Goal: Transaction & Acquisition: Purchase product/service

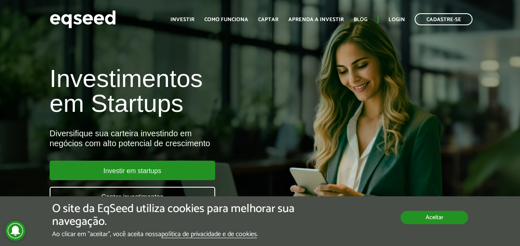
click at [435, 219] on button "Aceitar" at bounding box center [434, 217] width 67 height 13
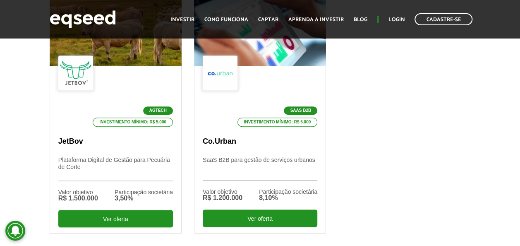
scroll to position [327, 0]
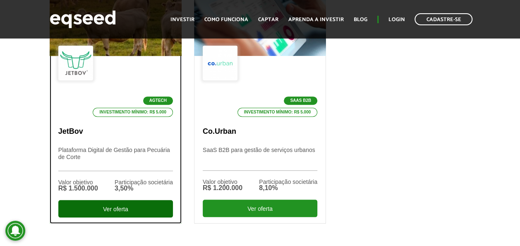
click at [103, 212] on div "Ver oferta" at bounding box center [115, 208] width 115 height 17
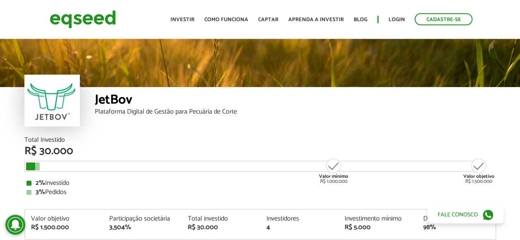
scroll to position [961, 0]
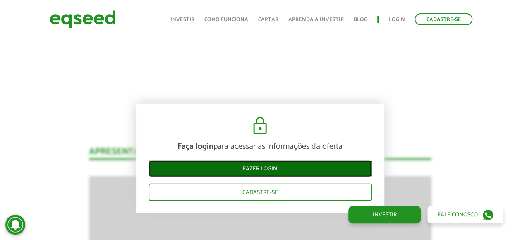
click at [248, 170] on link "Fazer login" at bounding box center [261, 168] width 224 height 17
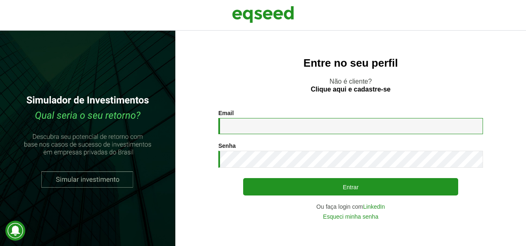
click at [253, 127] on input "Email *" at bounding box center [351, 126] width 265 height 16
type input "**********"
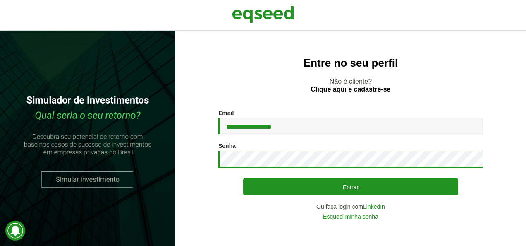
click at [243, 178] on button "Entrar" at bounding box center [350, 186] width 215 height 17
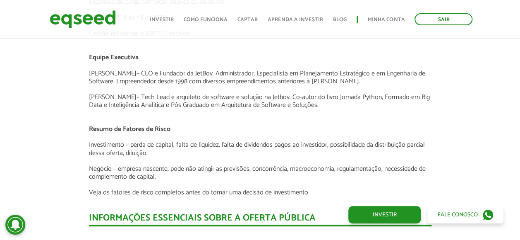
scroll to position [1696, 0]
